Goal: Use online tool/utility: Utilize a website feature to perform a specific function

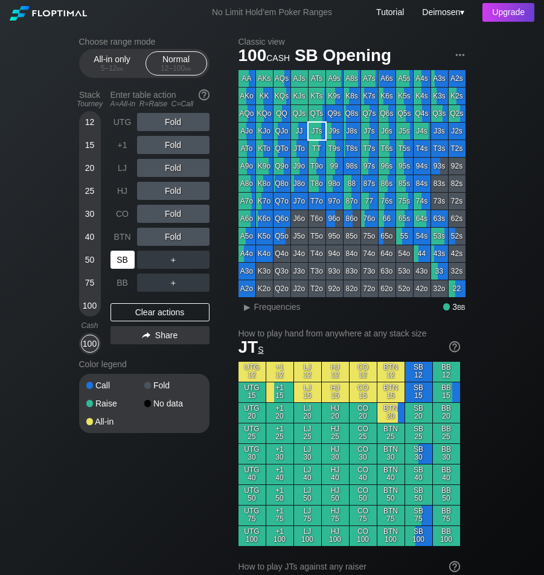
click at [121, 259] on div "SB" at bounding box center [122, 260] width 24 height 18
click at [188, 360] on div "Color legend" at bounding box center [144, 363] width 130 height 19
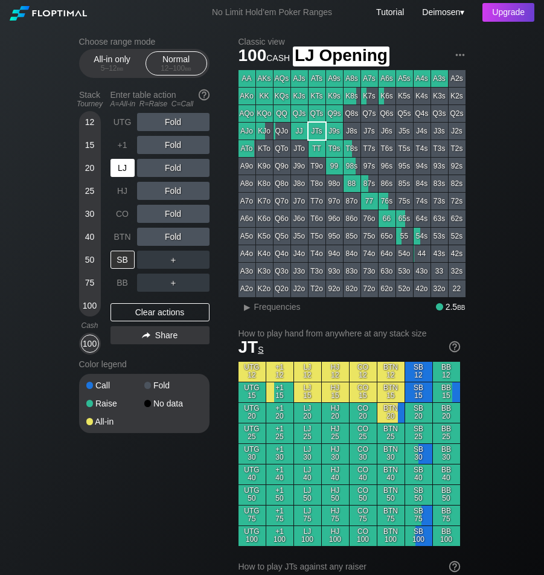
click at [119, 174] on div "LJ" at bounding box center [122, 168] width 24 height 18
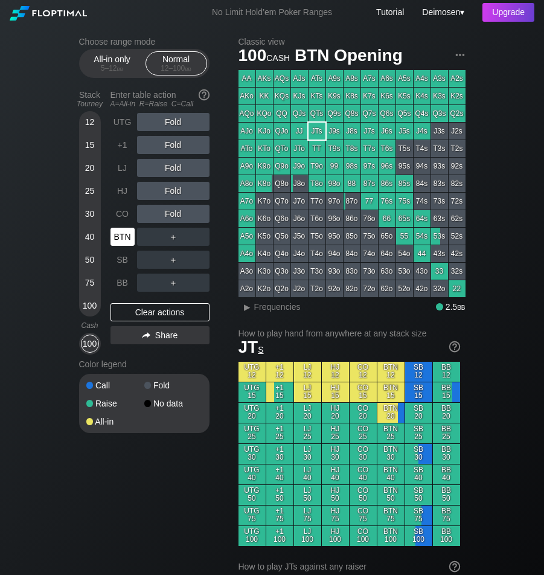
click at [123, 232] on div "BTN" at bounding box center [122, 237] width 24 height 18
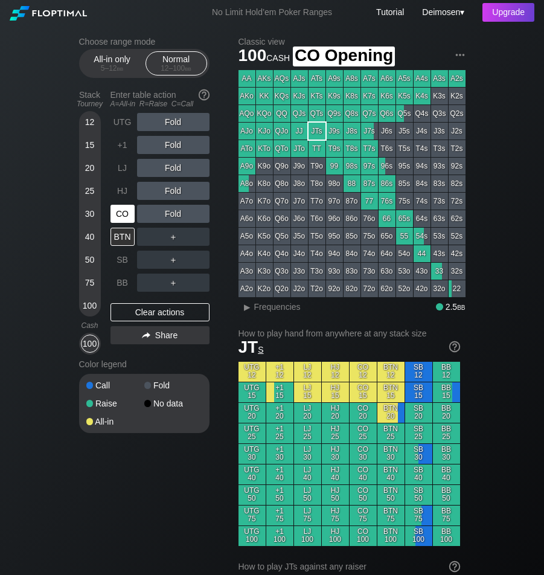
click at [120, 215] on div "CO" at bounding box center [122, 214] width 24 height 18
